Goal: Transaction & Acquisition: Purchase product/service

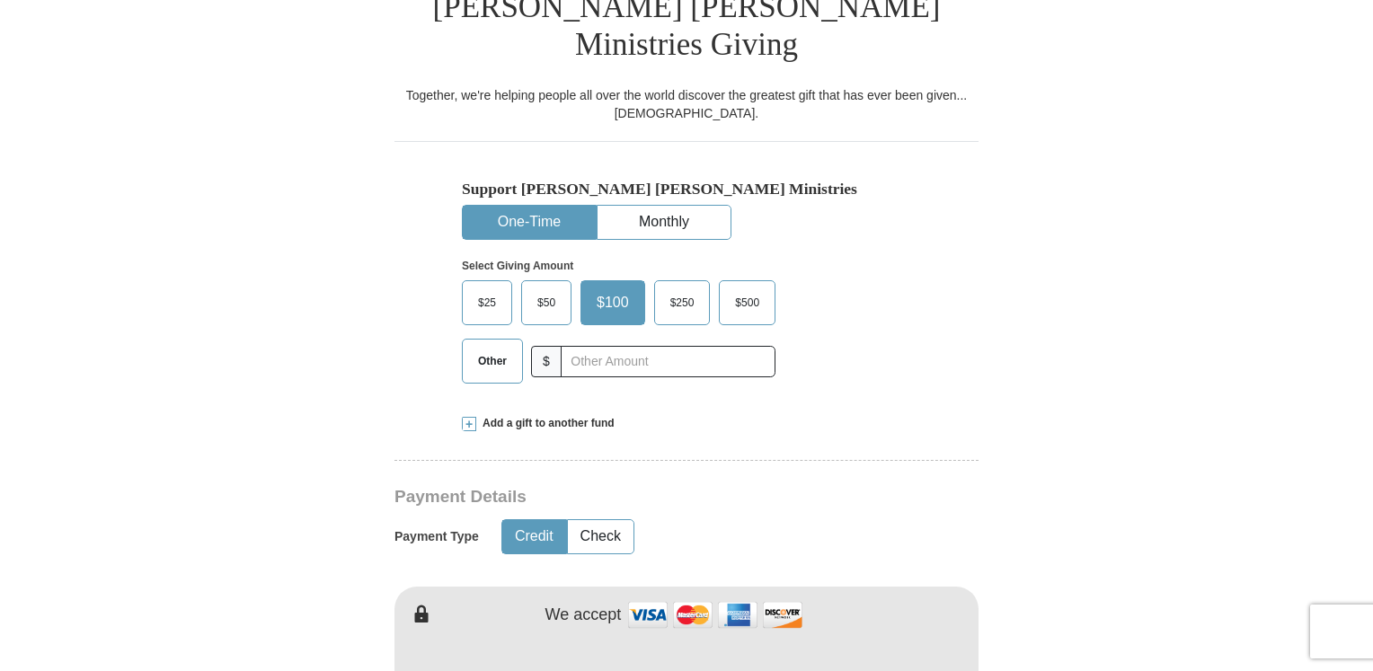
scroll to position [449, 0]
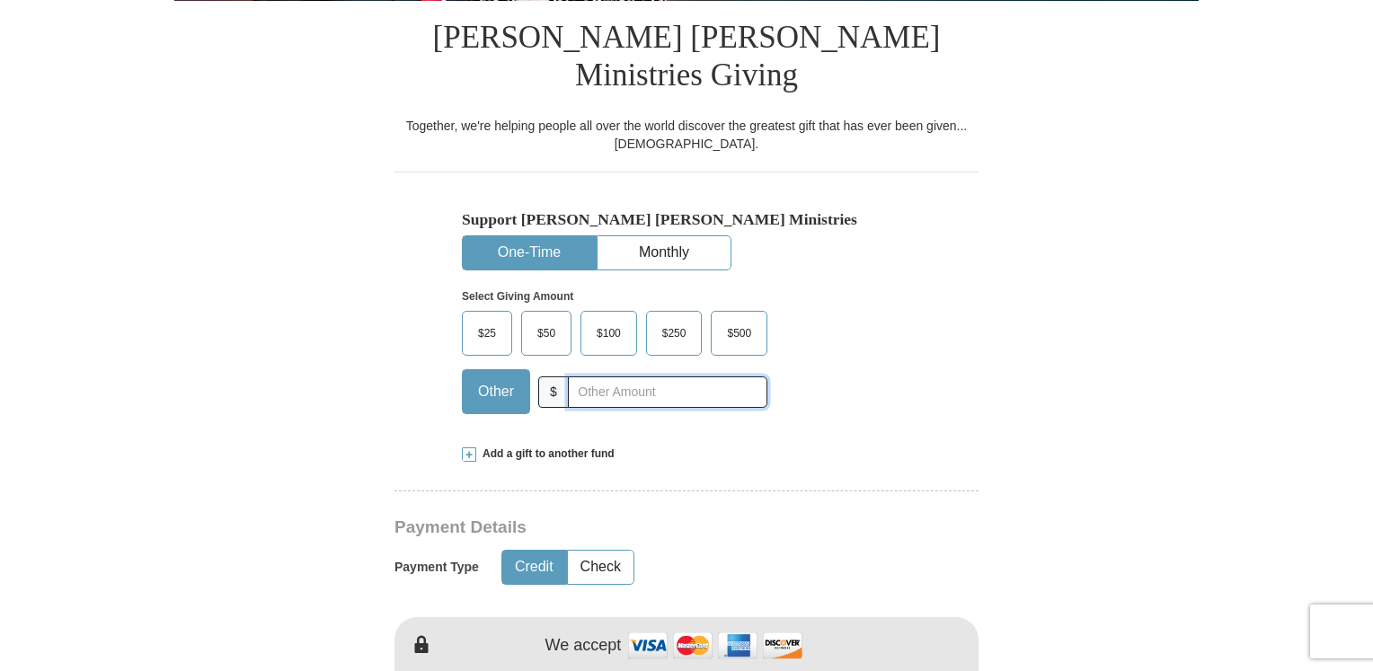
click at [604, 377] on input "text" at bounding box center [668, 392] width 200 height 31
type input "150.00"
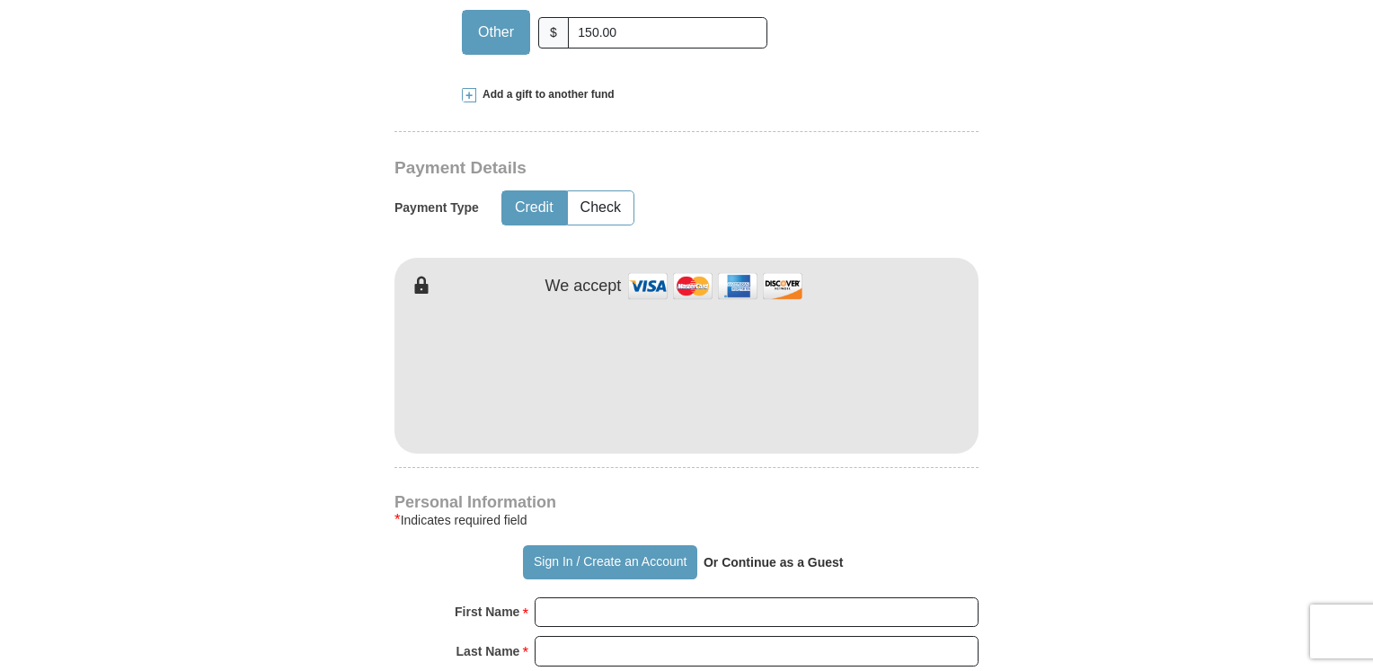
scroll to position [899, 0]
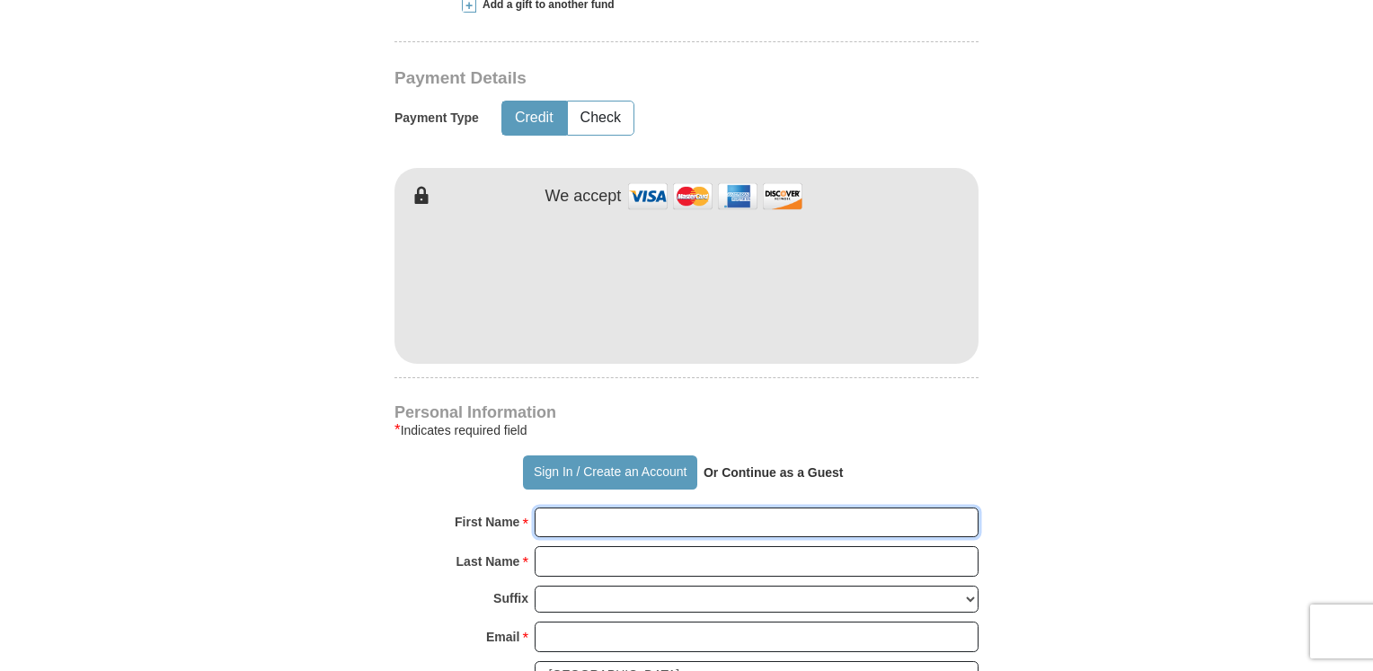
click at [651, 508] on input "First Name *" at bounding box center [757, 523] width 444 height 31
type input "[PERSON_NAME] and [PERSON_NAME]"
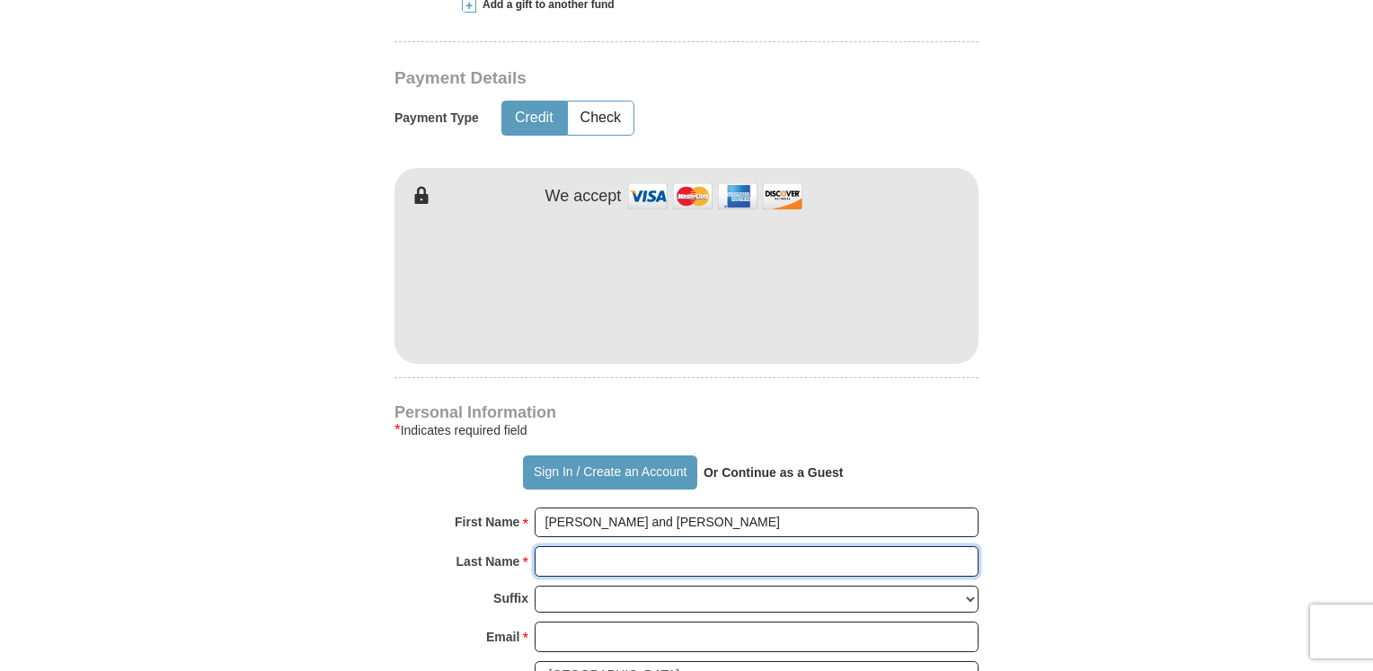
click at [614, 546] on input "Last Name *" at bounding box center [757, 561] width 444 height 31
type input "[PERSON_NAME]"
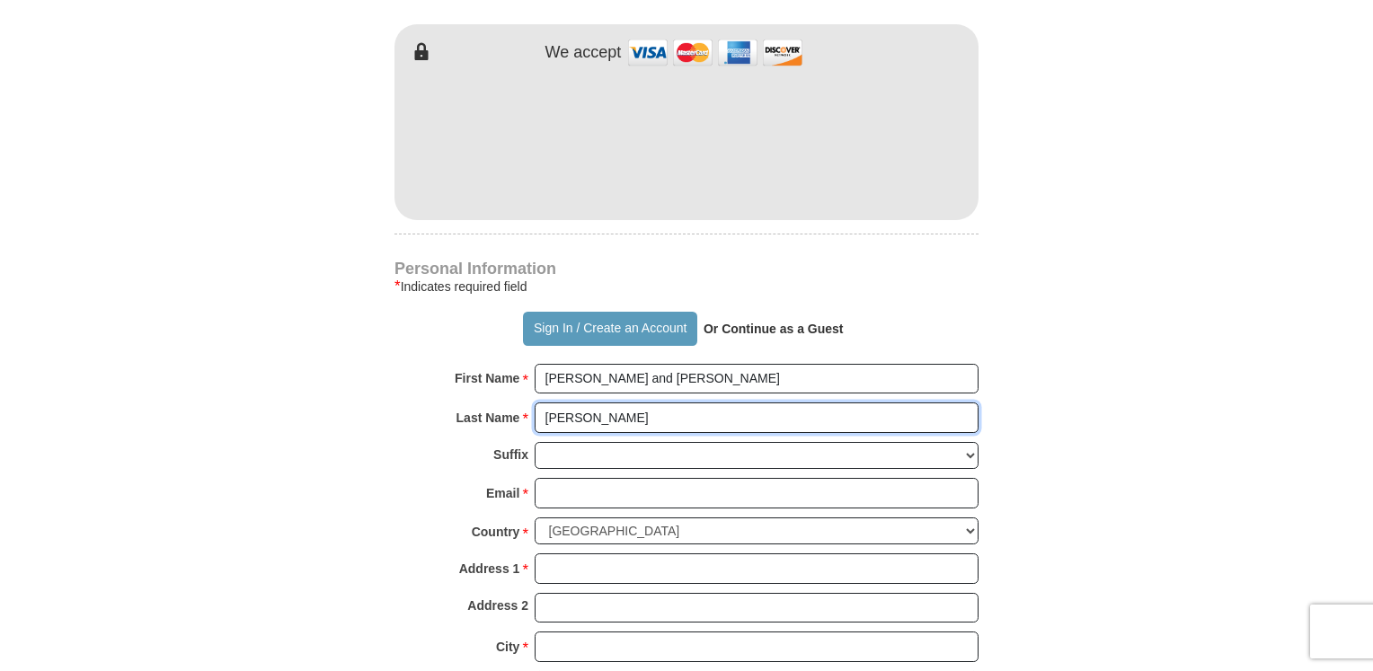
scroll to position [1079, 0]
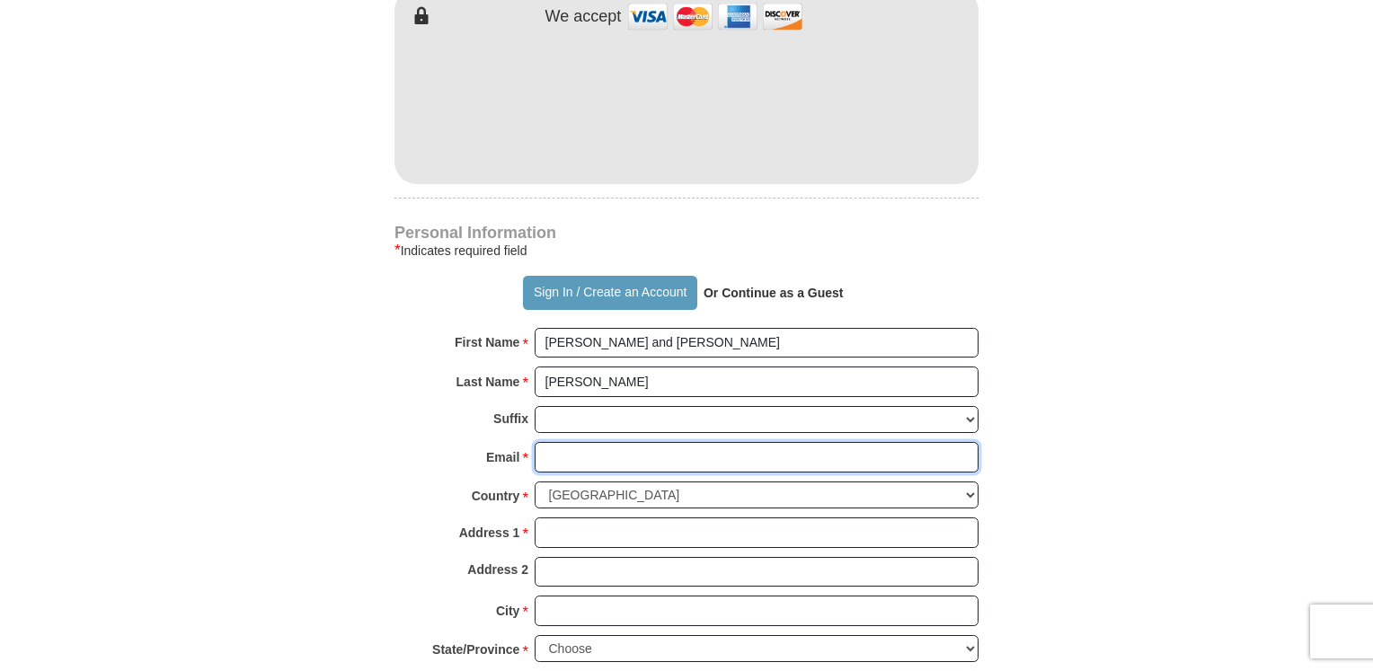
click at [645, 442] on input "Email *" at bounding box center [757, 457] width 444 height 31
type input "[EMAIL_ADDRESS][DOMAIN_NAME]"
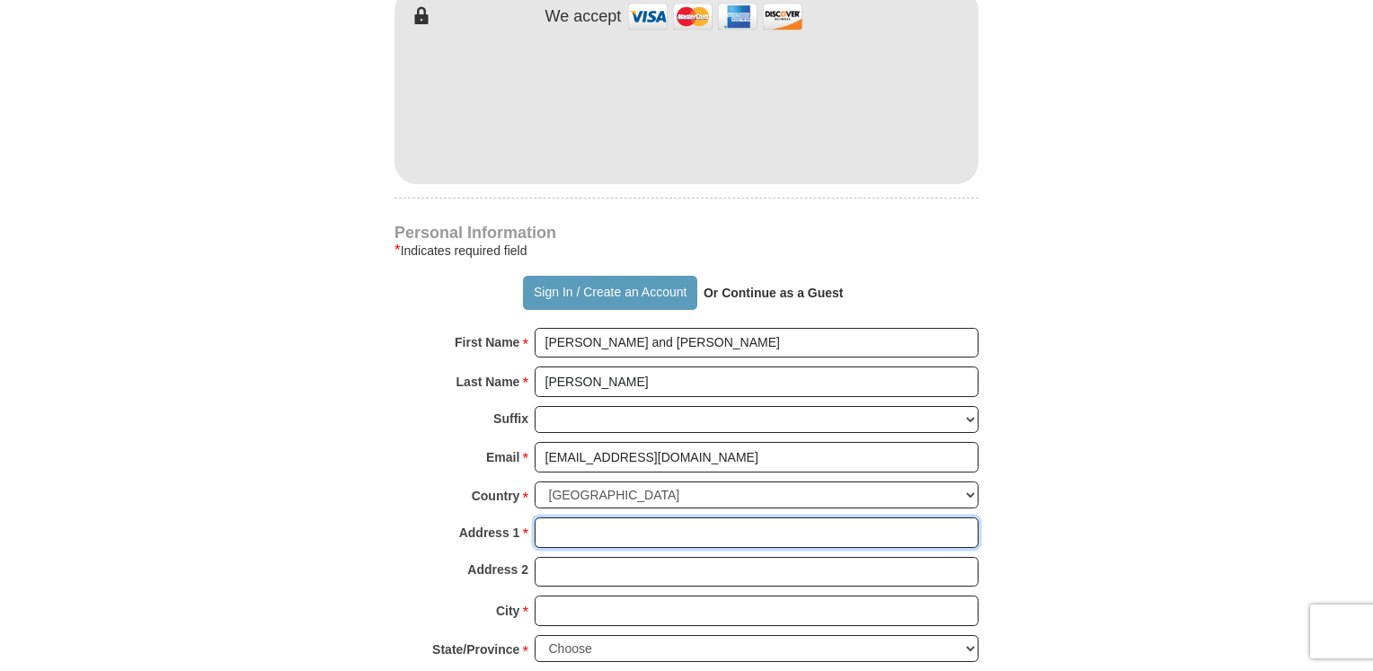
click at [639, 518] on input "Address 1 *" at bounding box center [757, 533] width 444 height 31
type input "[STREET_ADDRESS]"
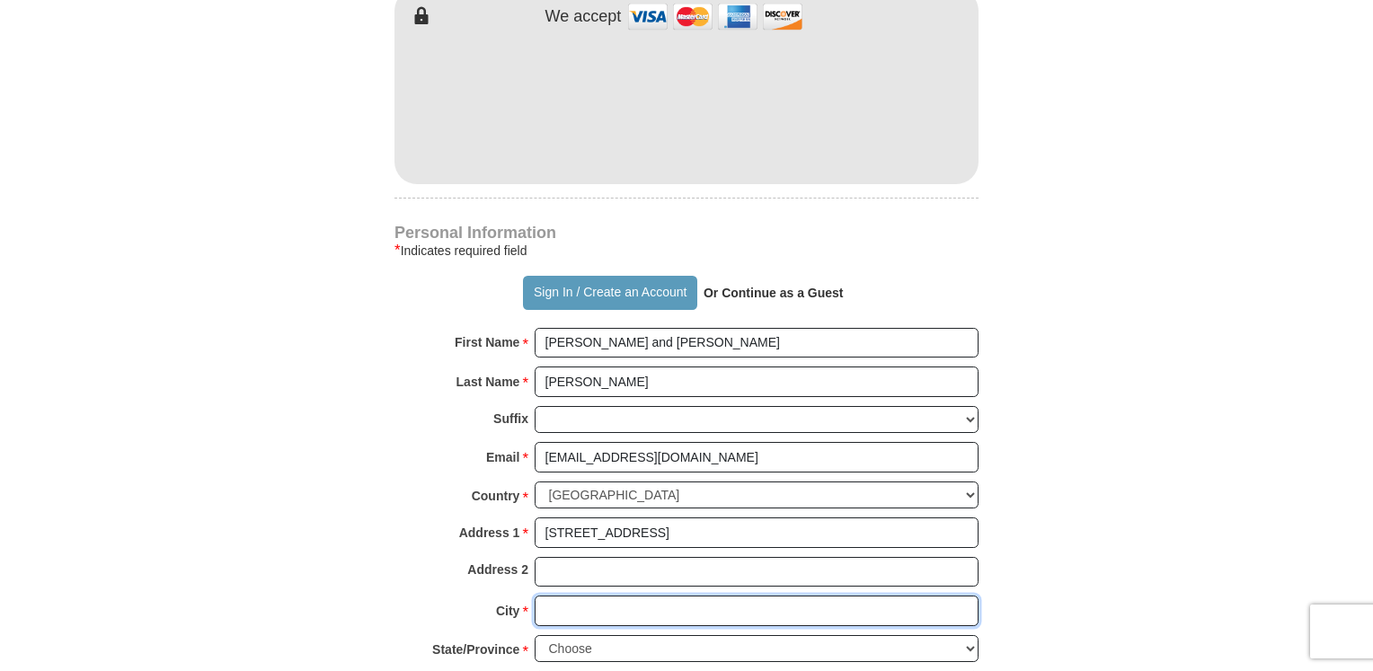
type input "Livonia"
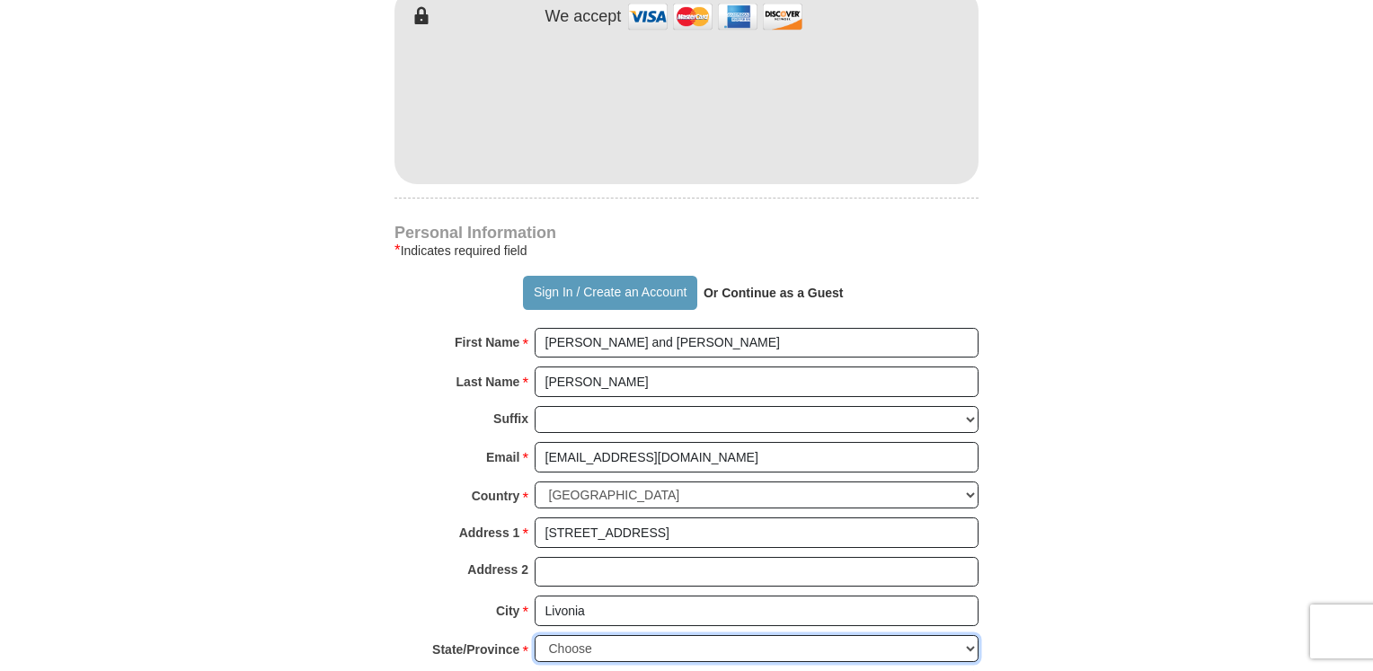
select select "MI"
type input "48152"
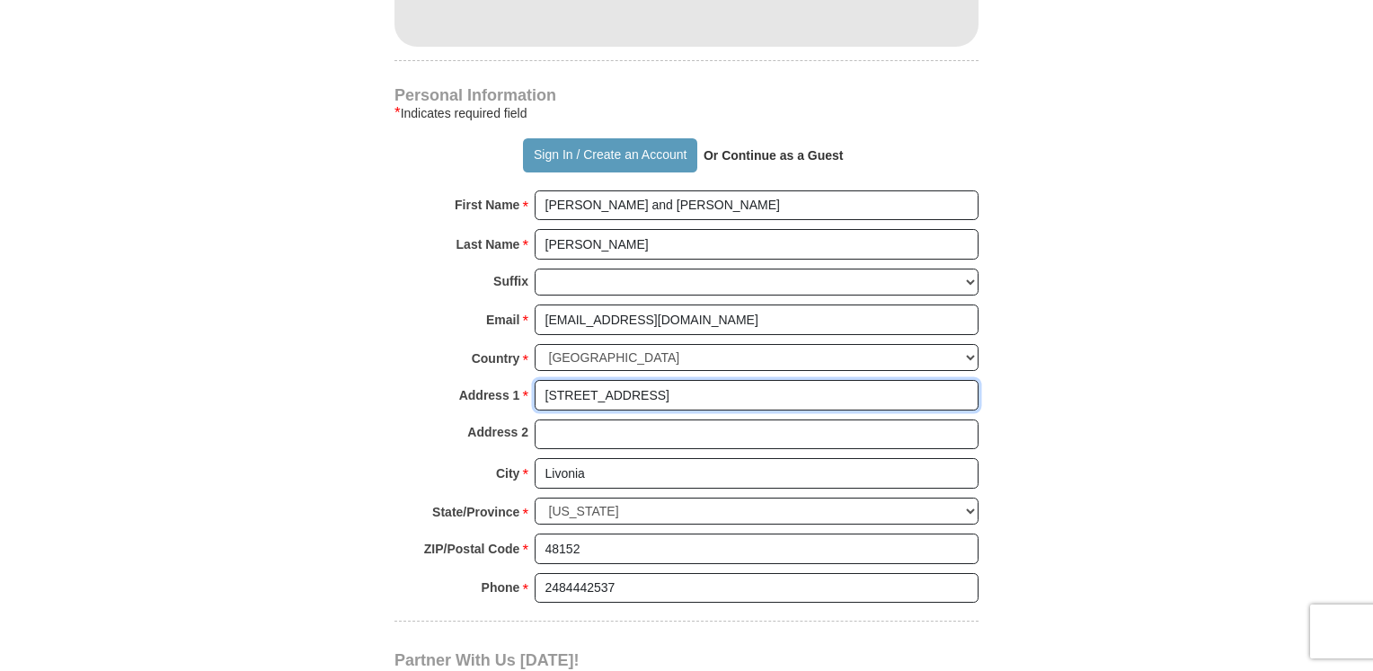
scroll to position [1258, 0]
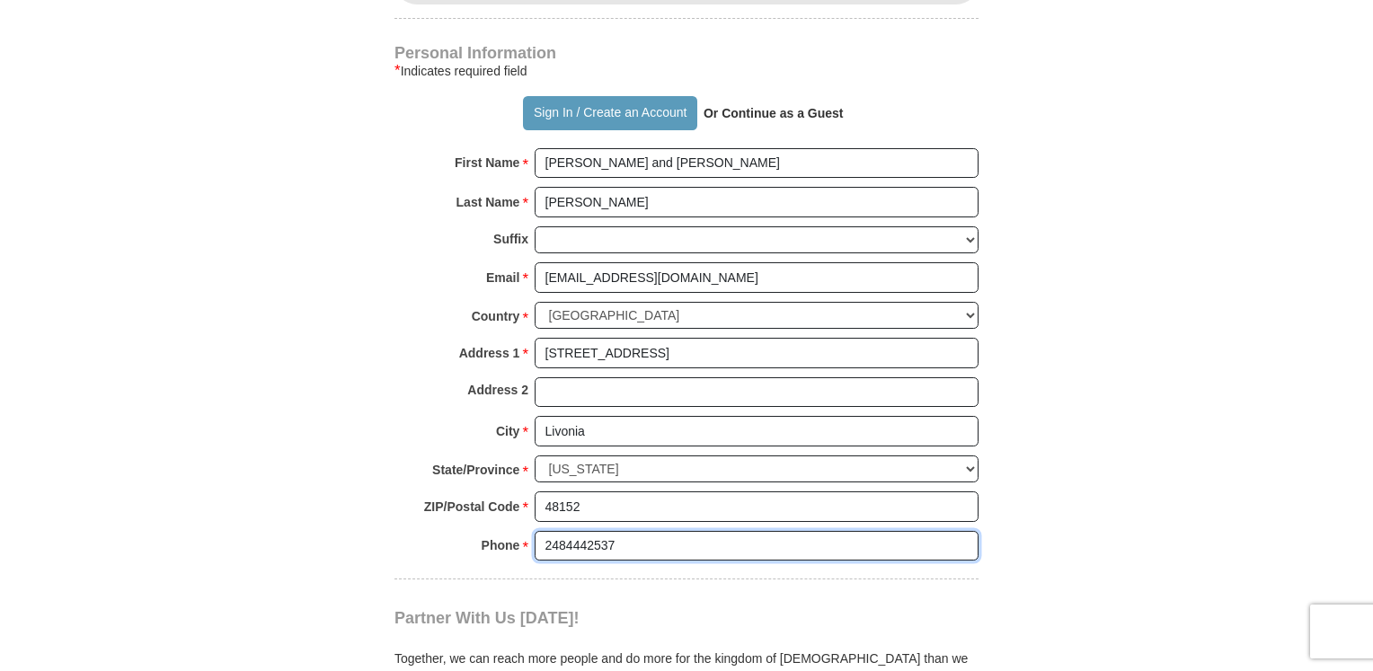
click at [636, 531] on input "2484442537" at bounding box center [757, 546] width 444 height 31
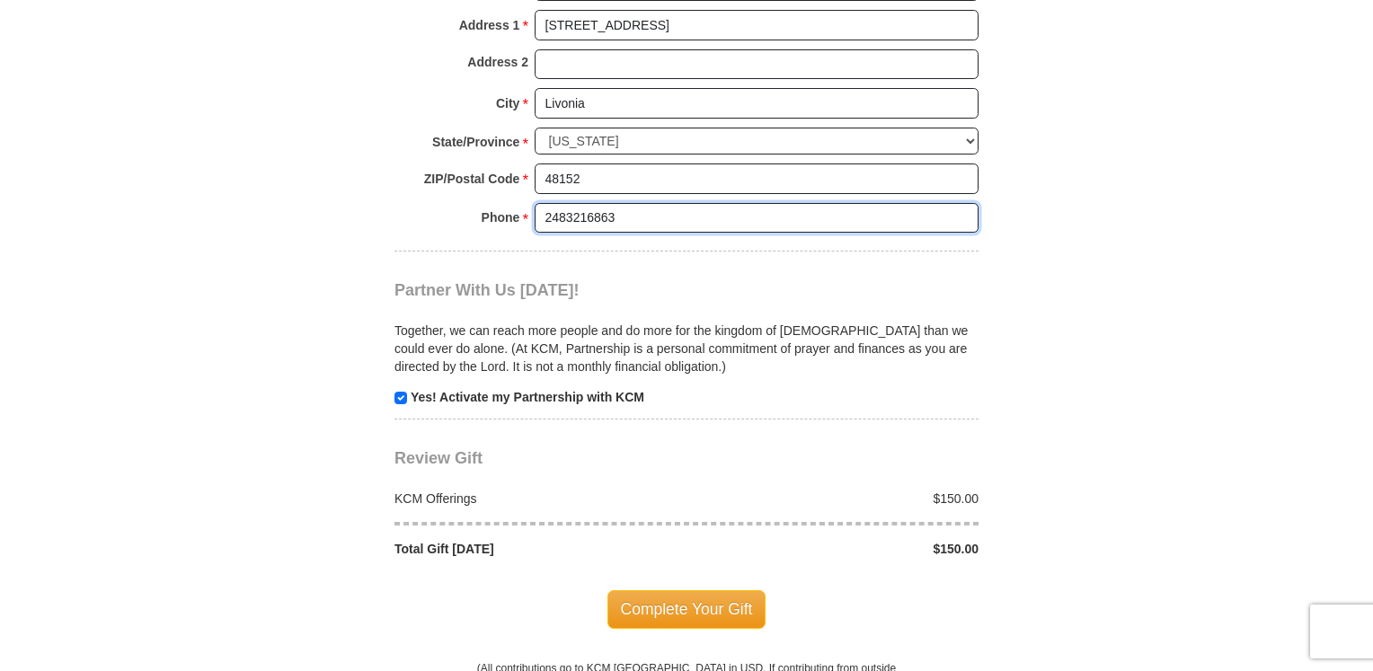
scroll to position [1618, 0]
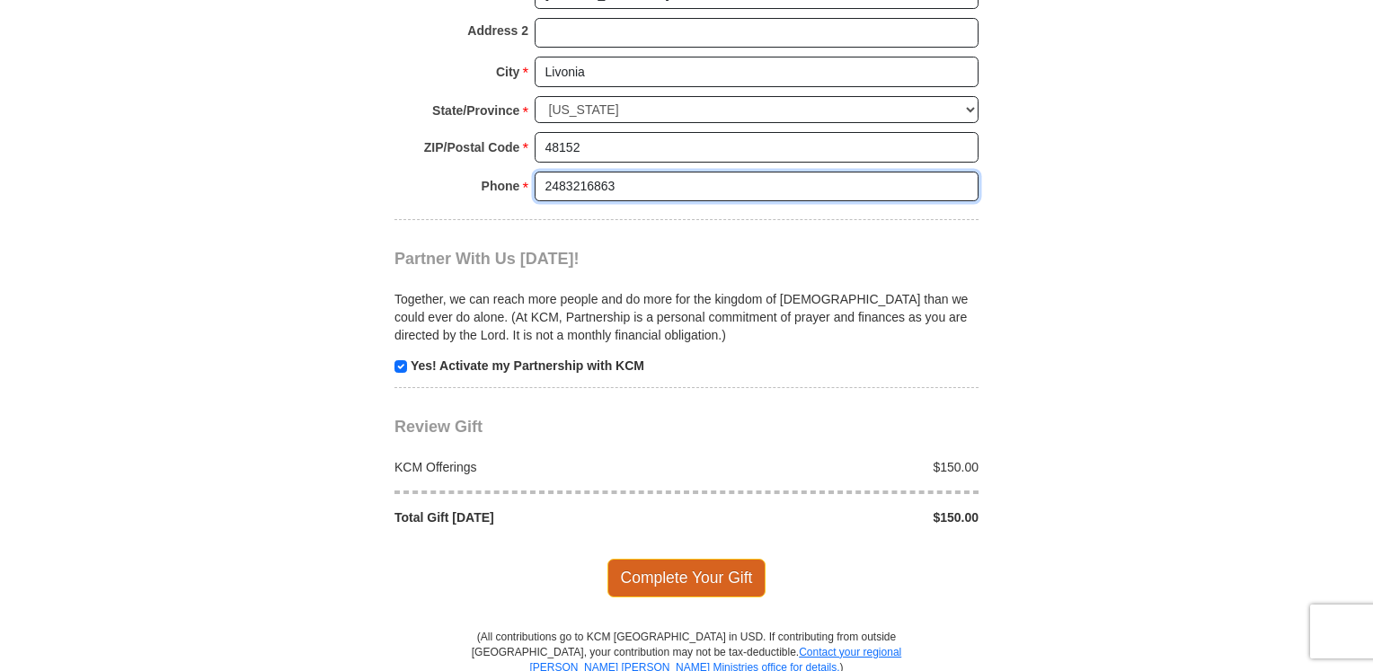
type input "2483216863"
click at [664, 559] on span "Complete Your Gift" at bounding box center [687, 578] width 159 height 38
